Goal: Task Accomplishment & Management: Manage account settings

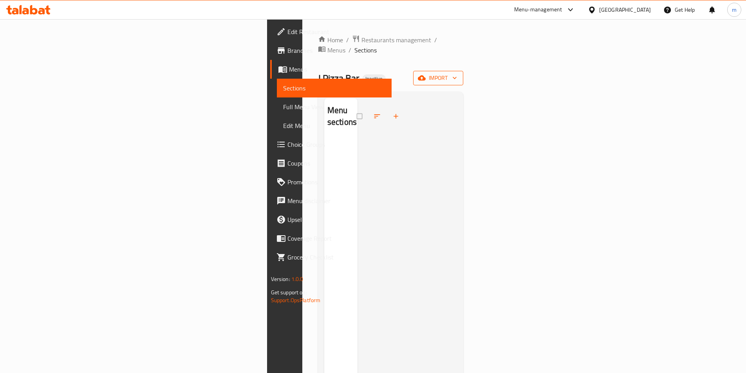
click at [457, 73] on span "import" at bounding box center [438, 78] width 38 height 10
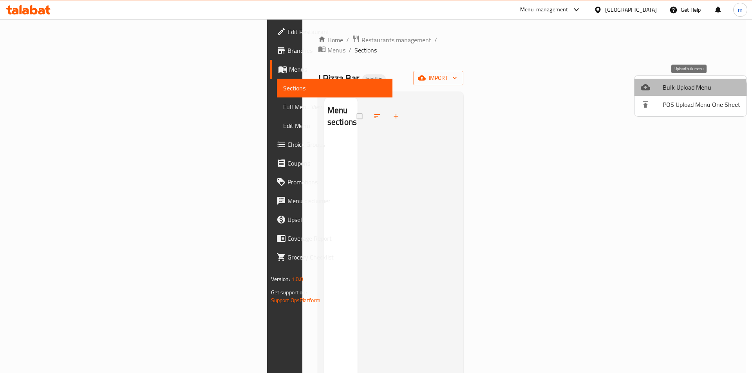
click at [684, 90] on span "Bulk Upload Menu" at bounding box center [702, 87] width 78 height 9
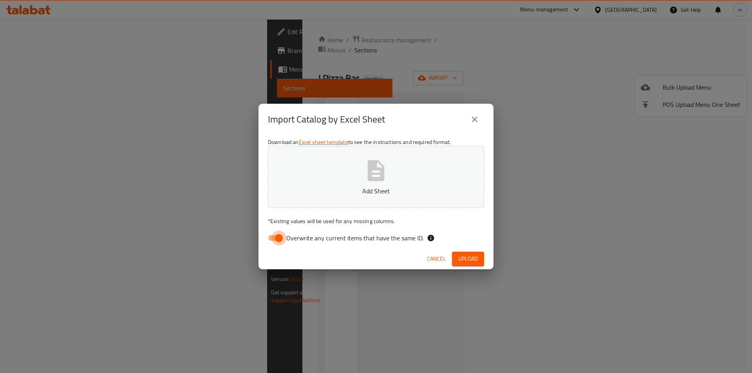
click at [276, 246] on input "Overwrite any current items that have the same ID." at bounding box center [279, 238] width 45 height 15
checkbox input "false"
click at [324, 198] on button "Add Sheet" at bounding box center [376, 177] width 216 height 62
click at [469, 260] on span "Upload" at bounding box center [468, 259] width 20 height 10
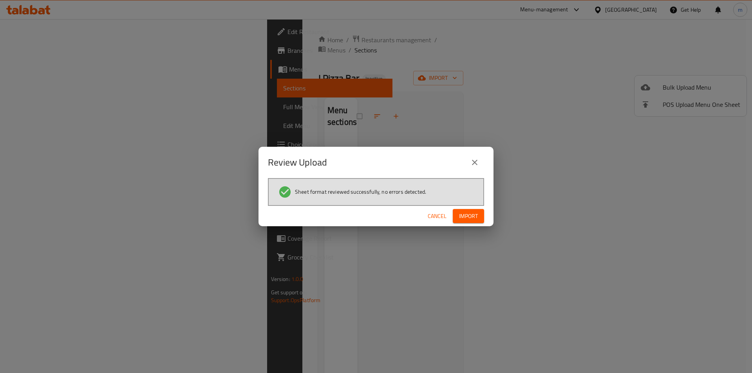
click at [471, 219] on span "Import" at bounding box center [468, 216] width 19 height 10
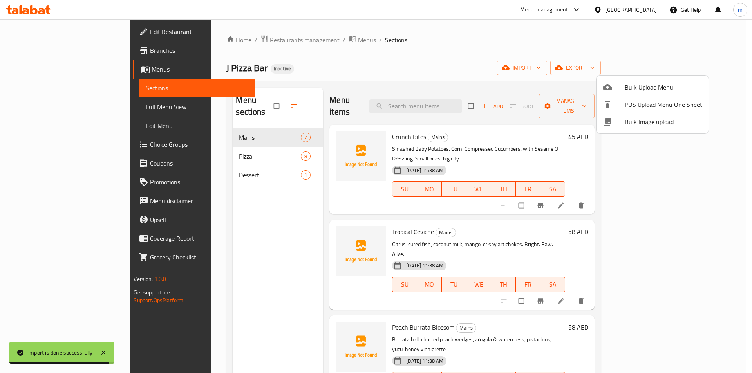
click at [41, 143] on div at bounding box center [376, 186] width 752 height 373
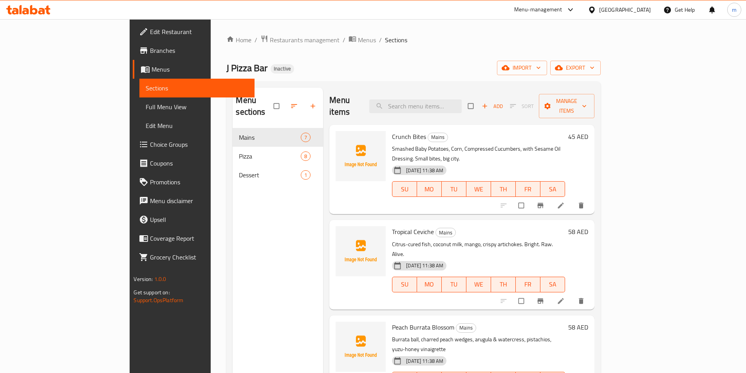
click at [150, 143] on span "Choice Groups" at bounding box center [199, 144] width 98 height 9
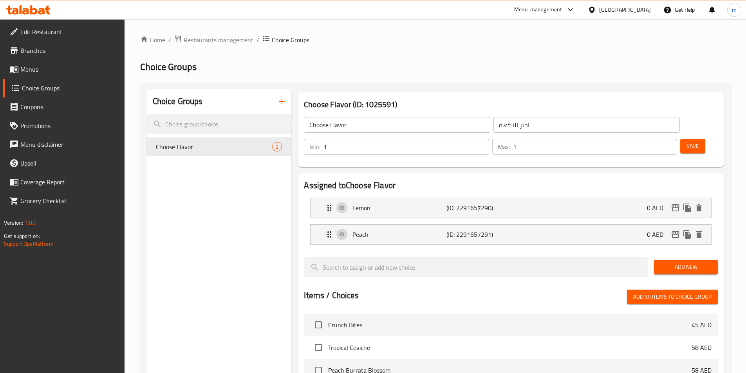
click at [392, 128] on input "Choose Flavor" at bounding box center [397, 125] width 186 height 16
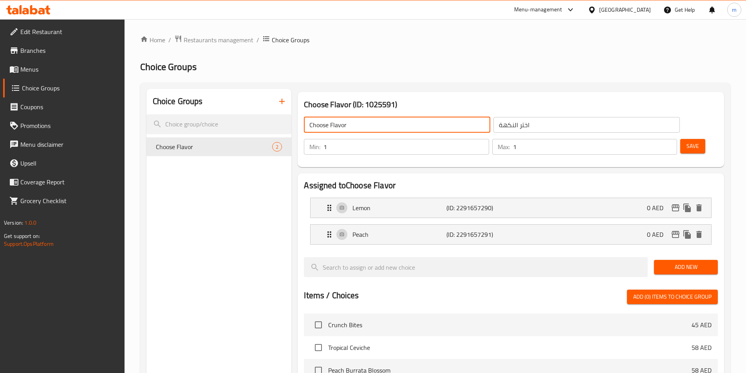
click at [392, 128] on input "Choose Flavor" at bounding box center [397, 125] width 186 height 16
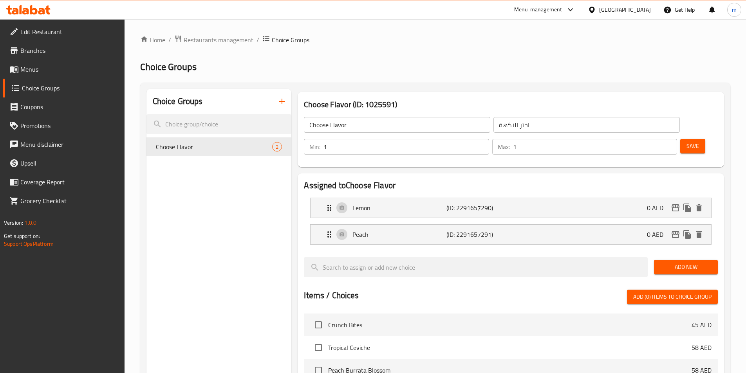
click at [367, 127] on input "Choose Flavor" at bounding box center [397, 125] width 186 height 16
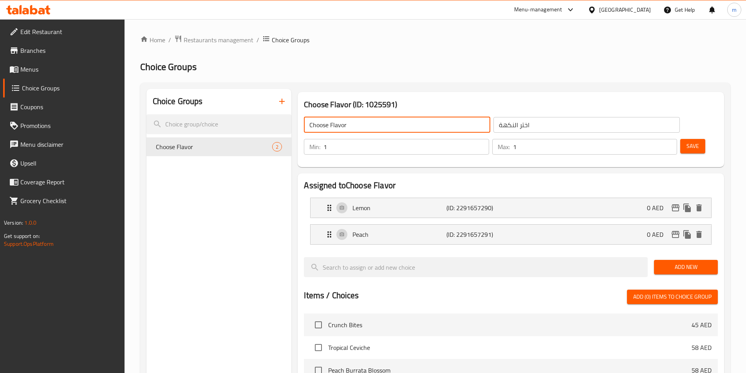
click at [367, 127] on input "Choose Flavor" at bounding box center [397, 125] width 186 height 16
paste input "Your Choice Of:"
type input "Your Choice Of:"
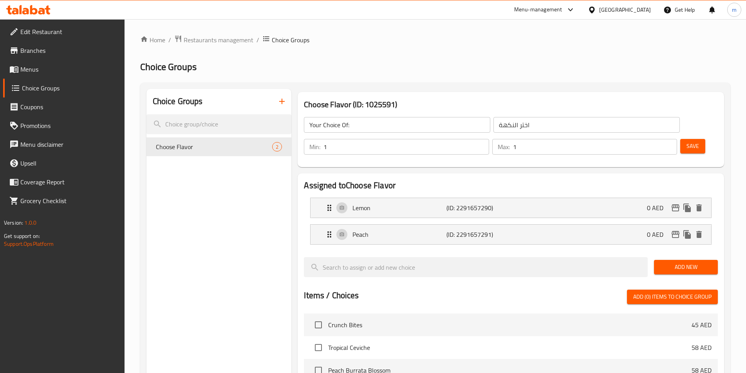
click at [495, 122] on input "اختر النكهة" at bounding box center [586, 125] width 186 height 16
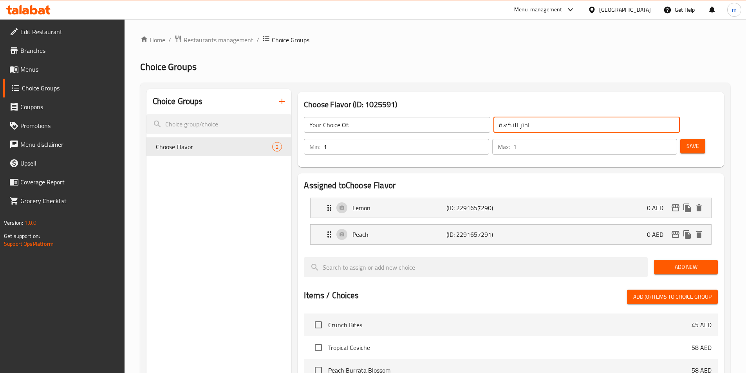
click at [495, 123] on input "اختر النكهة" at bounding box center [586, 125] width 186 height 16
paste input "ختيارك من:"
click at [425, 203] on p "Lemon" at bounding box center [399, 207] width 94 height 9
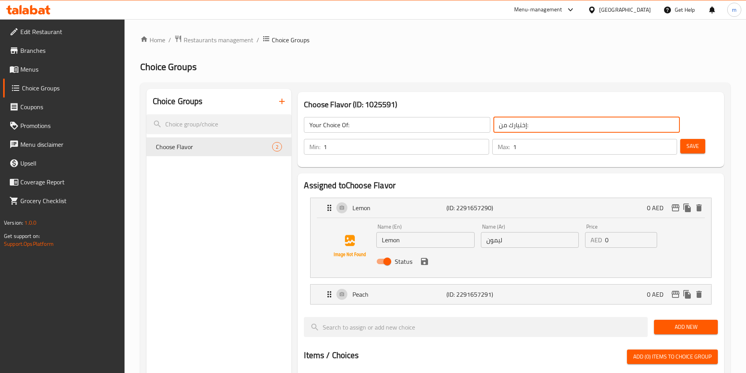
type input "إختيارك من:"
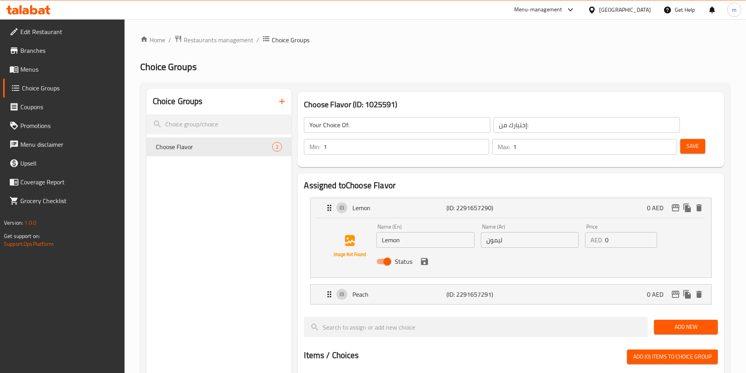
click at [408, 232] on input "Lemon" at bounding box center [425, 240] width 98 height 16
paste input "إختيارك من:"
click at [417, 226] on div "Name (En) إختيارك من: Name (En)" at bounding box center [425, 236] width 104 height 30
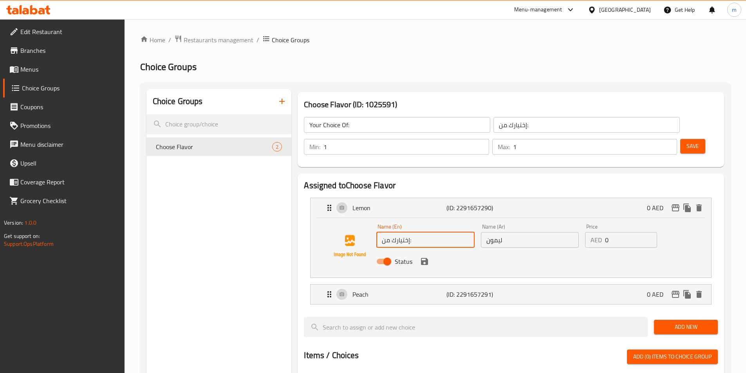
click at [416, 232] on input "إختيارك من:" at bounding box center [425, 240] width 98 height 16
paste input "spicy"
type input "spicy"
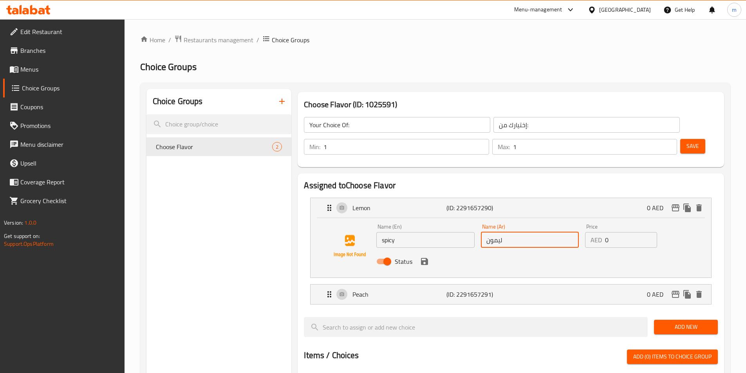
click at [533, 232] on input "ليمون" at bounding box center [530, 240] width 98 height 16
click at [425, 251] on div "Status" at bounding box center [529, 261] width 313 height 21
click at [425, 257] on icon "save" at bounding box center [424, 261] width 9 height 9
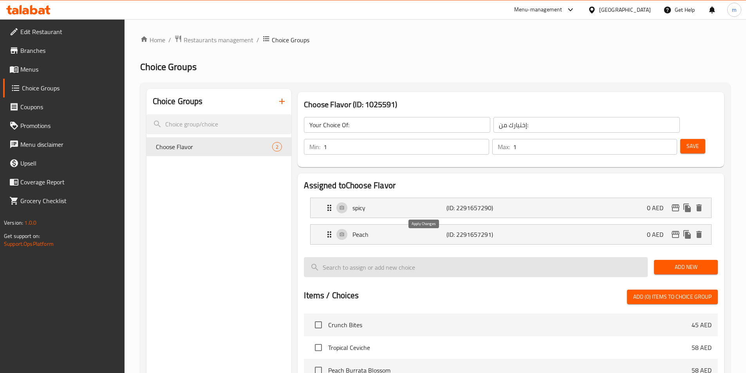
type input "حار"
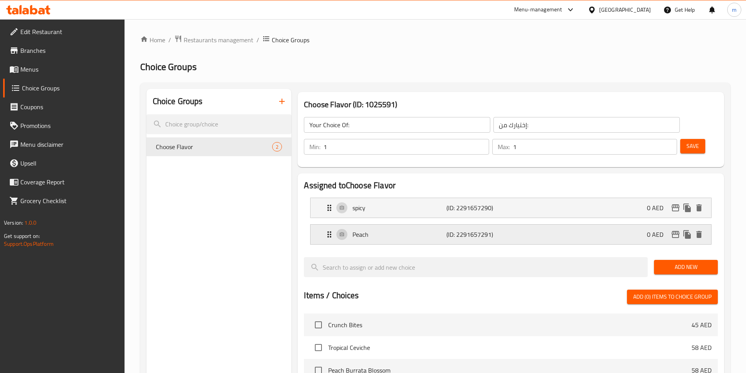
click at [364, 225] on div "Peach (ID: 2291657291) 0 AED" at bounding box center [513, 235] width 377 height 20
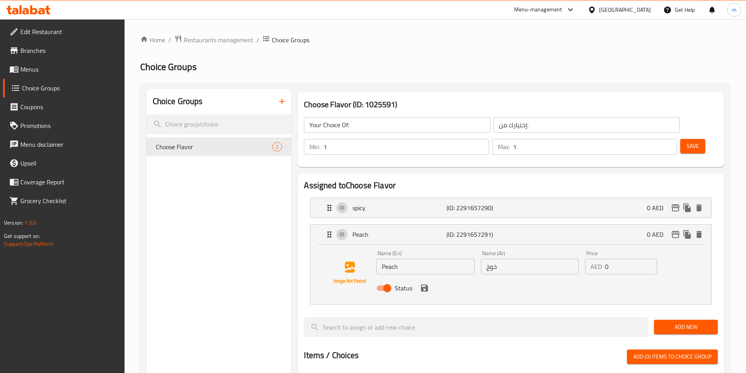
click at [408, 259] on input "Peach" at bounding box center [425, 267] width 98 height 16
click at [431, 259] on input "Peach" at bounding box center [425, 267] width 98 height 16
paste input "tangy"
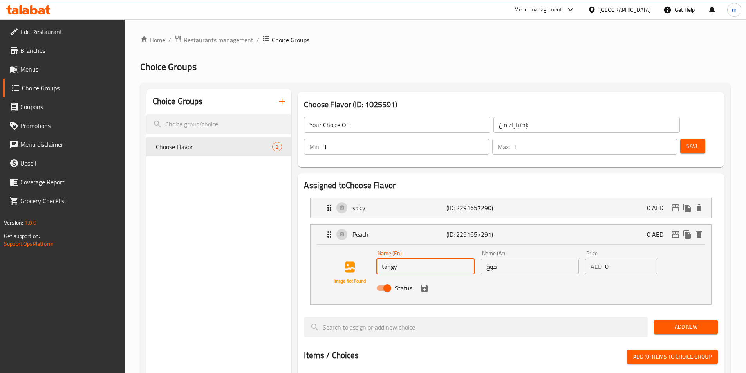
type input "tangy"
click at [490, 259] on input "خوخ" at bounding box center [530, 267] width 98 height 16
type input "منعش"
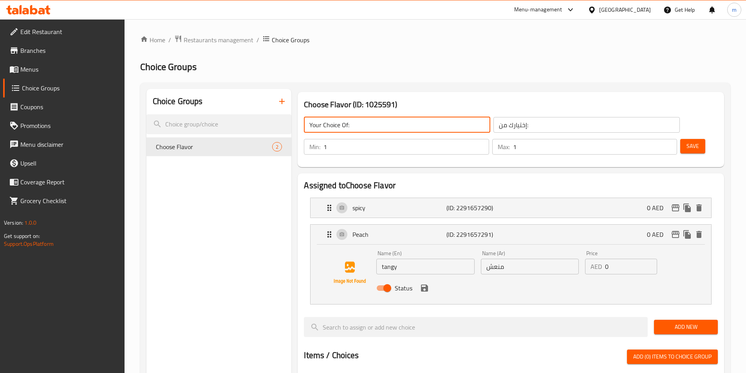
drag, startPoint x: 347, startPoint y: 125, endPoint x: 419, endPoint y: 150, distance: 76.2
click at [347, 125] on input "Your Choice Of:" at bounding box center [397, 125] width 186 height 16
type input "Your Choice Of Sauce:"
click at [493, 126] on input "إختيارك من:" at bounding box center [586, 125] width 186 height 16
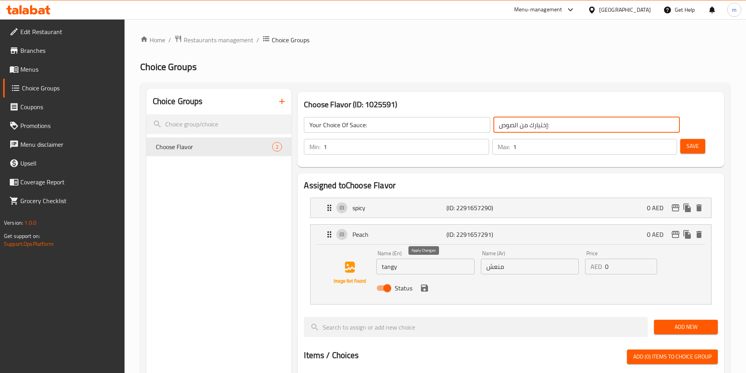
click at [421, 285] on icon "save" at bounding box center [424, 288] width 7 height 7
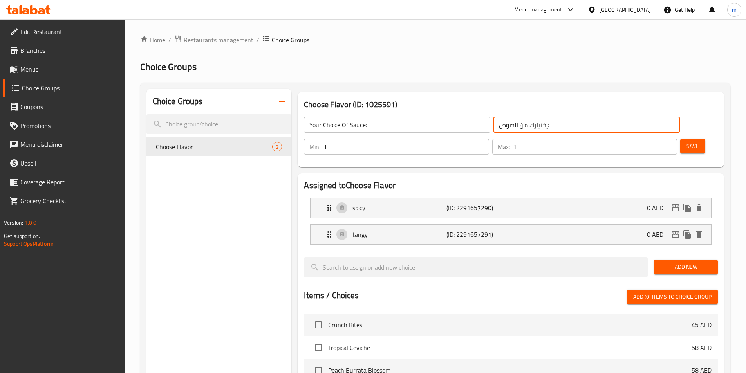
type input "إختيارك من الصوص:"
click at [691, 262] on span "Add New" at bounding box center [685, 267] width 51 height 10
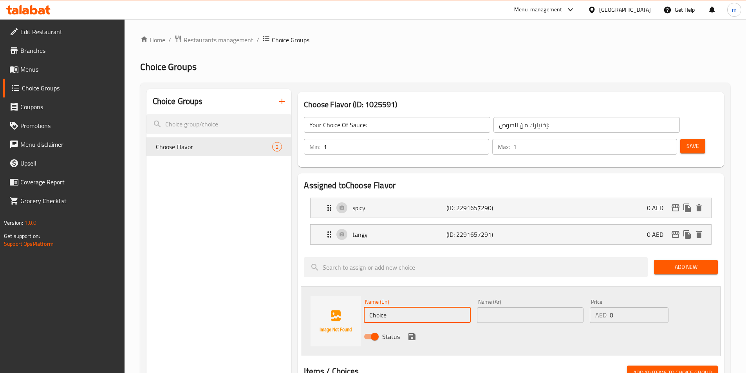
click at [408, 307] on input "Choice" at bounding box center [417, 315] width 107 height 16
type input "s"
type input "sticky"
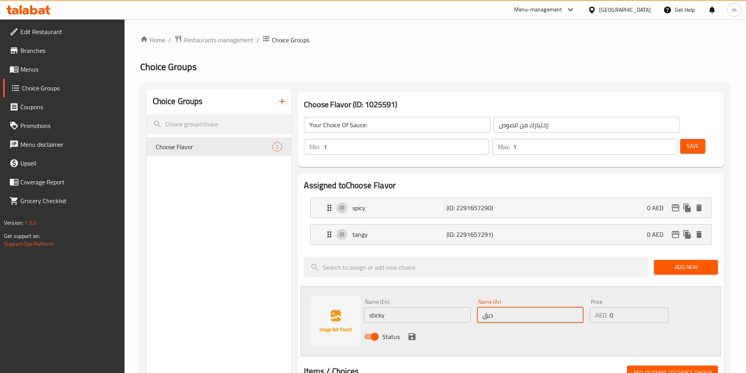
type input "دبق"
click at [414, 333] on icon "save" at bounding box center [411, 336] width 7 height 7
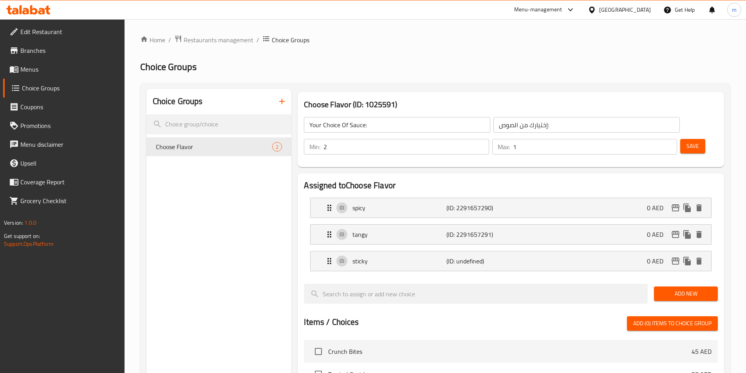
click at [489, 139] on input "2" at bounding box center [405, 147] width 165 height 16
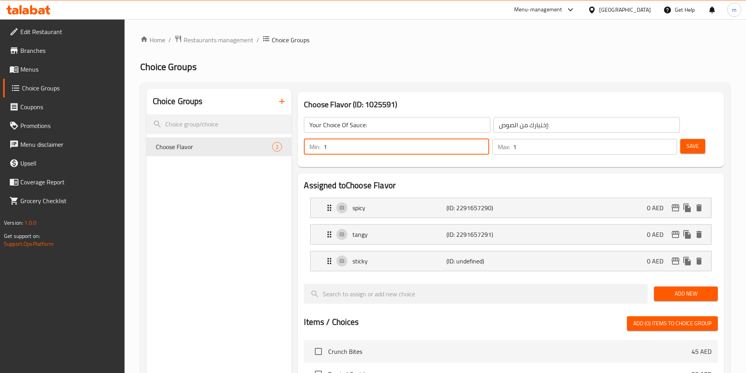
click at [489, 139] on input "1" at bounding box center [405, 147] width 165 height 16
click at [489, 139] on input "0" at bounding box center [405, 147] width 165 height 16
click at [687, 141] on span "Save" at bounding box center [693, 146] width 13 height 10
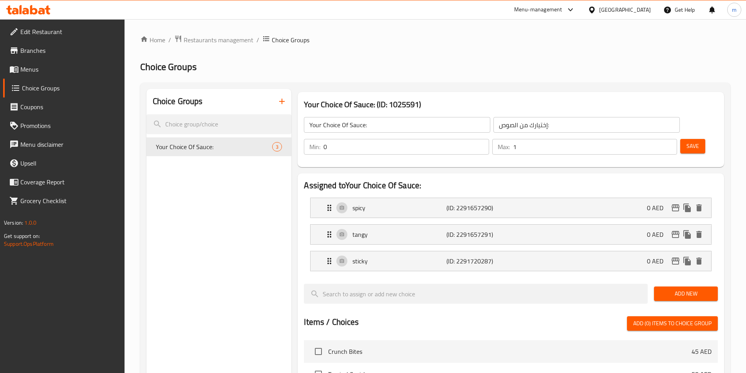
click at [489, 139] on input "0" at bounding box center [405, 147] width 165 height 16
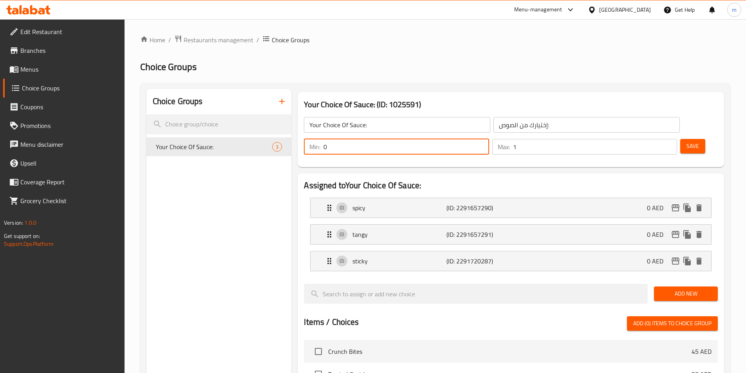
click at [489, 139] on input "0" at bounding box center [405, 147] width 165 height 16
type input "1"
click at [687, 141] on span "Save" at bounding box center [693, 146] width 13 height 10
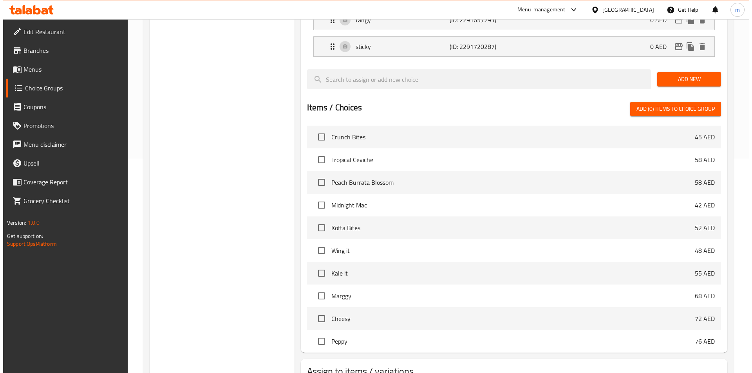
scroll to position [252, 0]
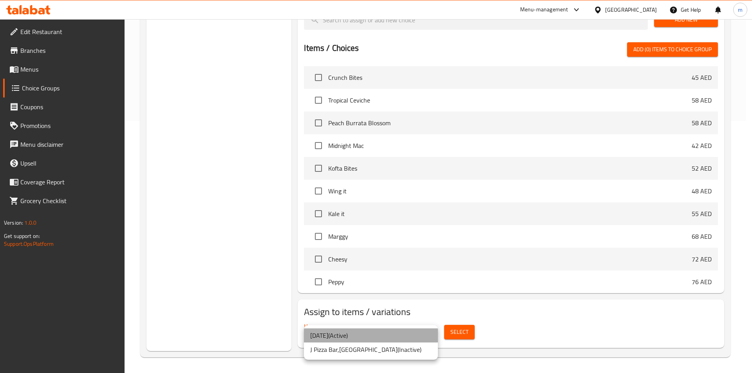
drag, startPoint x: 349, startPoint y: 334, endPoint x: 386, endPoint y: 339, distance: 37.2
click at [349, 334] on li "[DATE] ( Active )" at bounding box center [371, 336] width 134 height 14
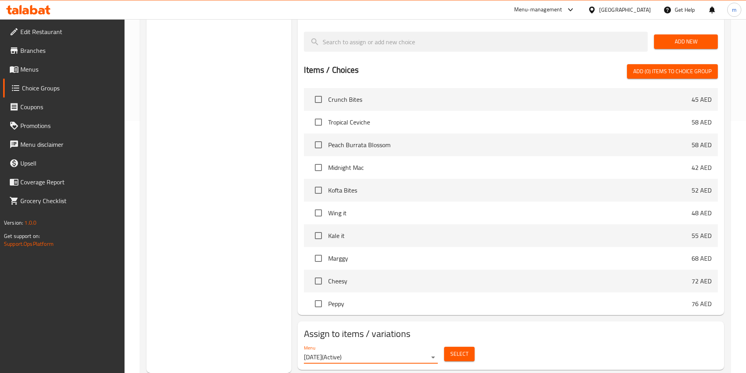
click at [457, 349] on span "Select" at bounding box center [459, 354] width 18 height 10
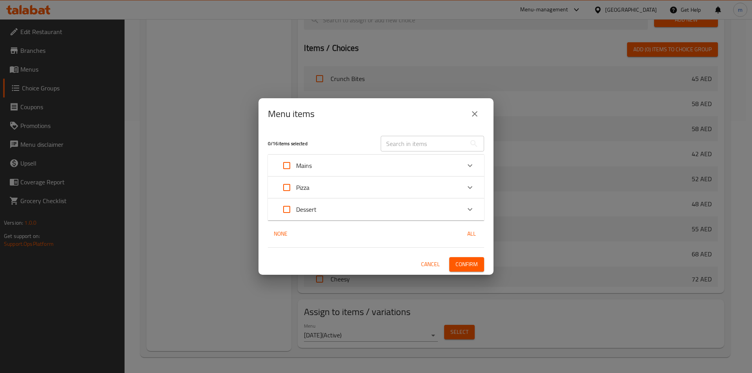
click at [472, 164] on icon "Expand" at bounding box center [469, 165] width 9 height 9
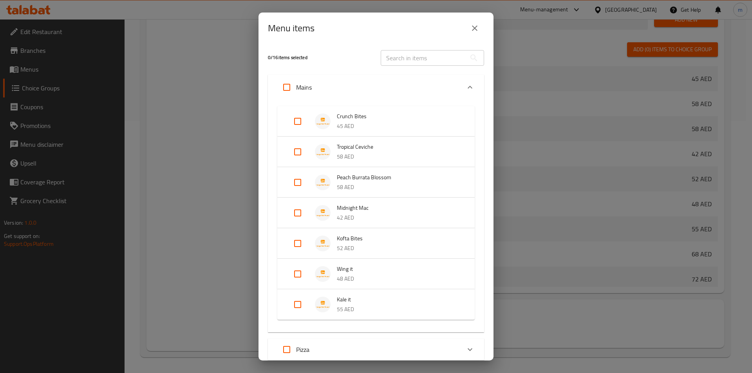
click at [352, 271] on span "Wing it" at bounding box center [398, 269] width 122 height 10
click at [300, 283] on input "Expand" at bounding box center [297, 280] width 19 height 19
checkbox input "true"
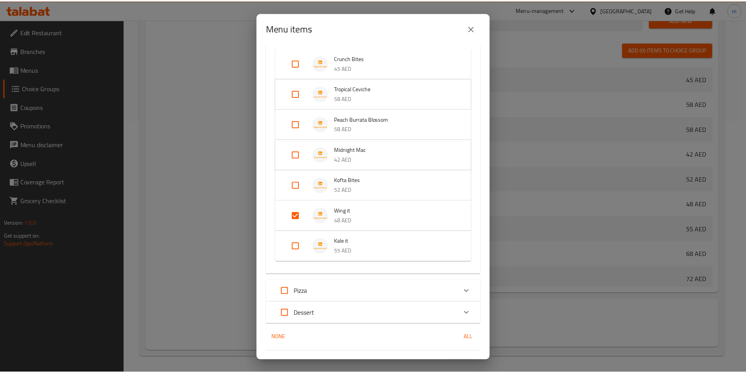
scroll to position [76, 0]
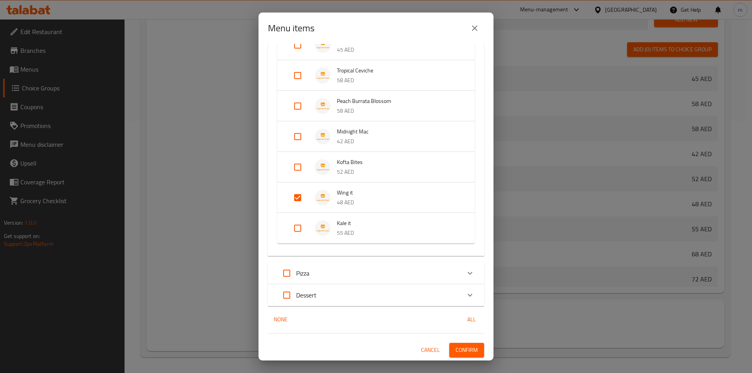
click at [461, 350] on span "Confirm" at bounding box center [466, 350] width 22 height 10
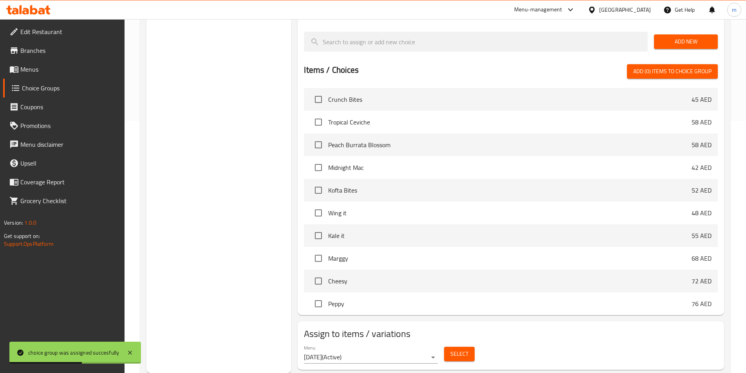
click at [40, 69] on span "Menus" at bounding box center [69, 69] width 98 height 9
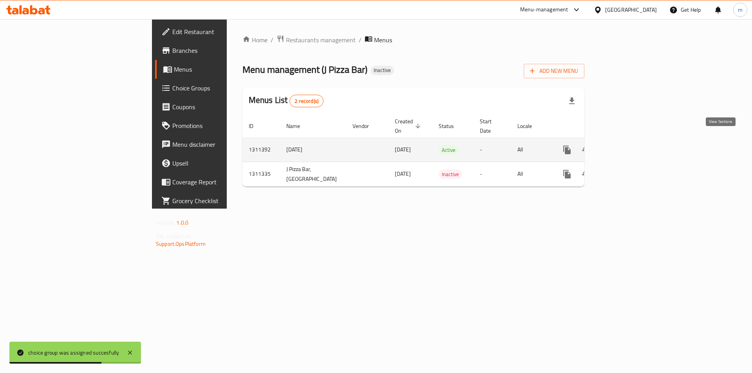
click at [628, 145] on icon "enhanced table" at bounding box center [623, 149] width 9 height 9
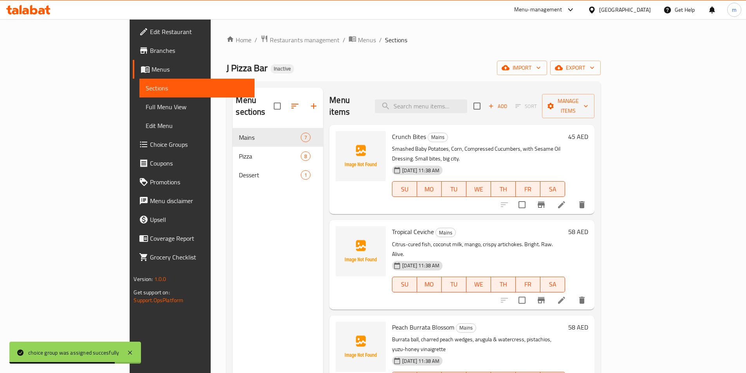
click at [146, 109] on span "Full Menu View" at bounding box center [197, 106] width 102 height 9
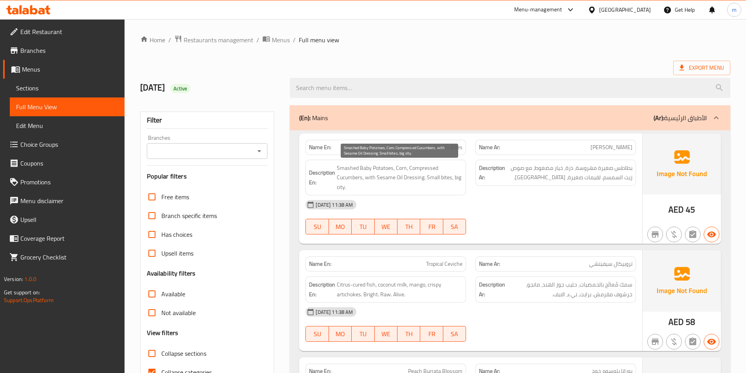
click at [401, 168] on span "Smashed Baby Potatoes, Corn, Compressed Cucumbers, with Sesame Oil Dressing. Sm…" at bounding box center [400, 177] width 126 height 29
copy span "Corn"
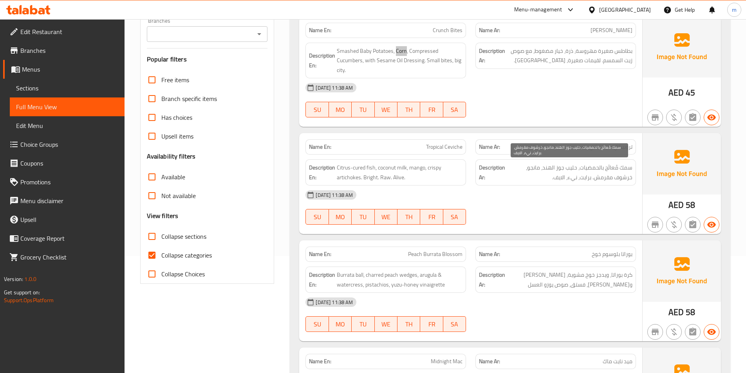
scroll to position [117, 0]
click at [626, 183] on div "Description Ar: سمك مُعالَج بالحمضيات، حليب جوز الهند، مانجو، خرشوف مقرمش. براي…" at bounding box center [555, 172] width 161 height 26
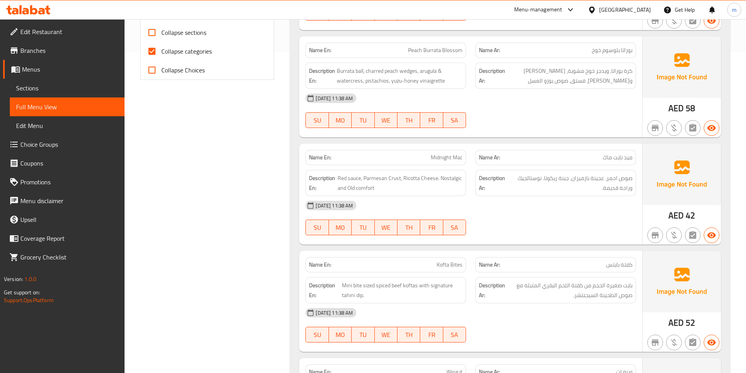
scroll to position [0, 0]
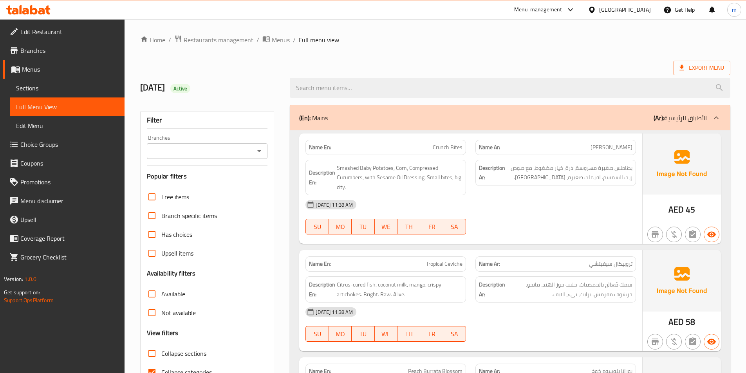
click at [578, 209] on div "[DATE] 11:38 AM" at bounding box center [471, 204] width 340 height 19
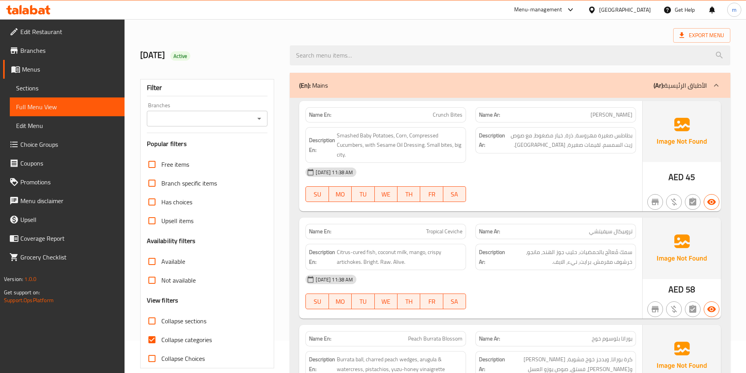
scroll to position [157, 0]
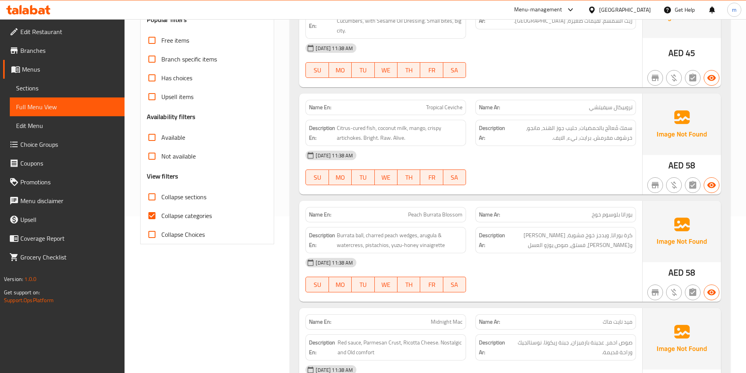
drag, startPoint x: 174, startPoint y: 213, endPoint x: 190, endPoint y: 209, distance: 16.4
click at [173, 213] on span "Collapse categories" at bounding box center [186, 215] width 51 height 9
click at [161, 213] on input "Collapse categories" at bounding box center [152, 215] width 19 height 19
checkbox input "false"
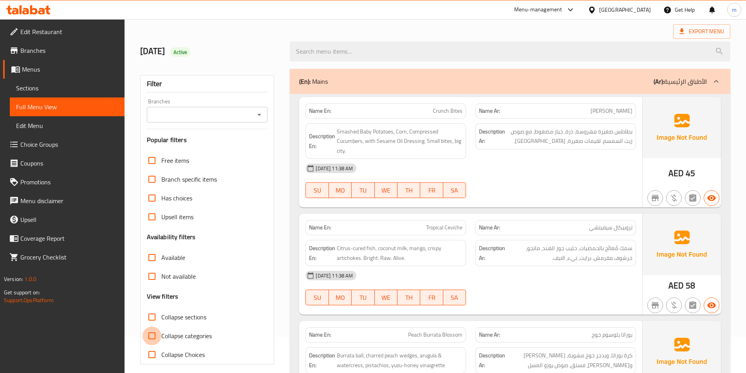
scroll to position [0, 0]
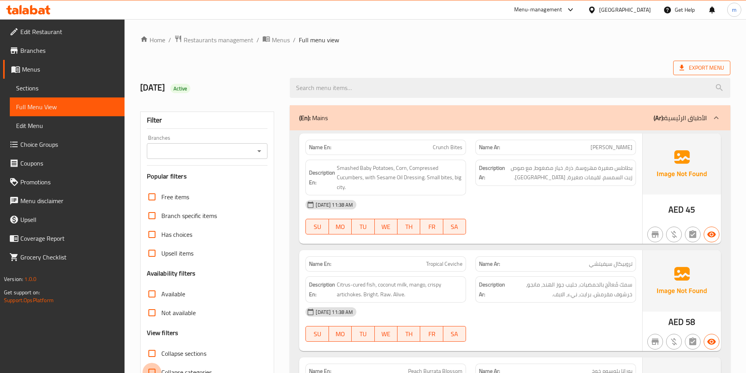
click at [710, 61] on span "Export Menu" at bounding box center [701, 68] width 57 height 14
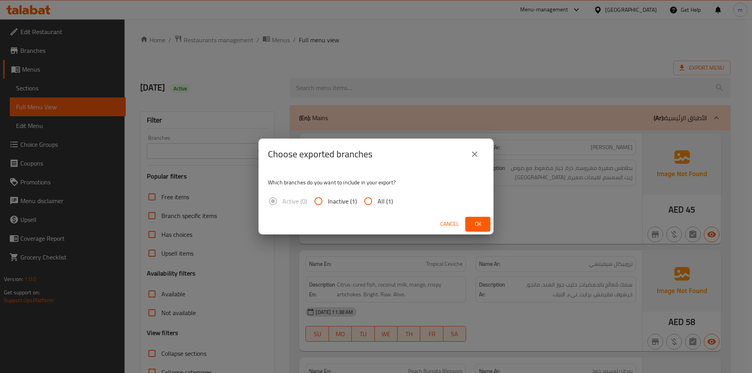
click at [372, 197] on input "All (1)" at bounding box center [368, 201] width 19 height 19
radio input "true"
click at [472, 220] on span "Ok" at bounding box center [478, 224] width 13 height 10
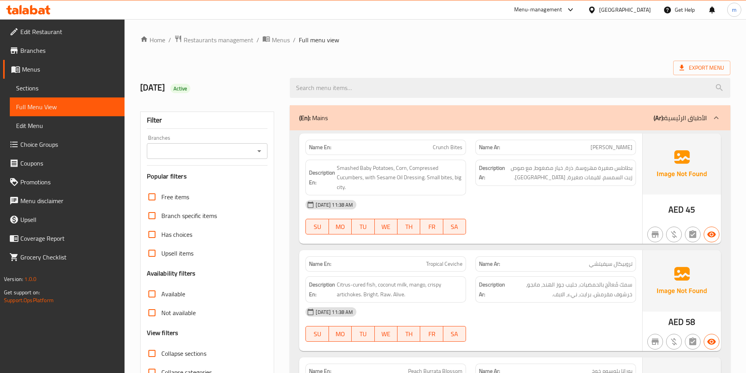
click at [29, 9] on icon at bounding box center [28, 9] width 44 height 9
